Goal: Information Seeking & Learning: Learn about a topic

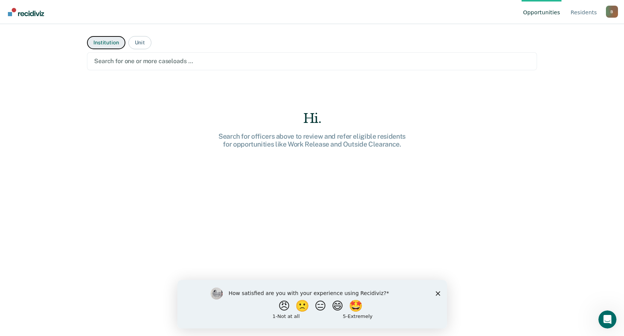
click at [106, 42] on button "Institution" at bounding box center [106, 42] width 38 height 13
click at [141, 58] on div at bounding box center [311, 61] width 435 height 9
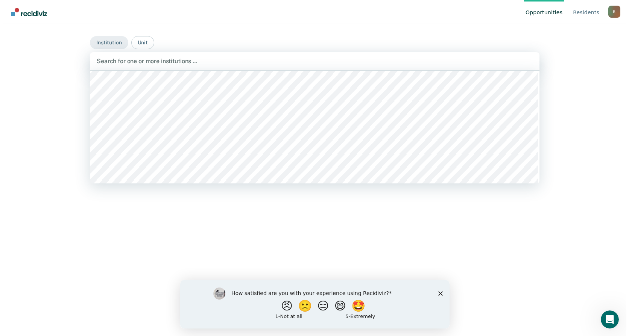
scroll to position [978, 0]
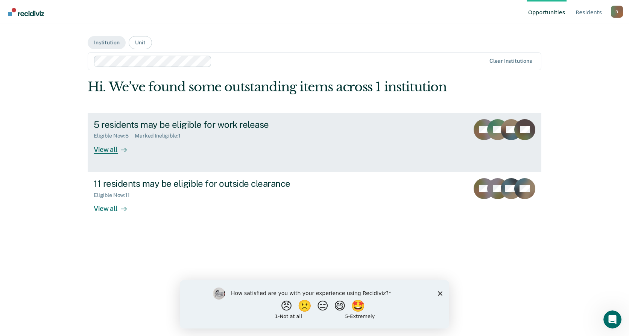
click at [109, 151] on div "View all" at bounding box center [115, 146] width 42 height 15
